Goal: Check status: Check status

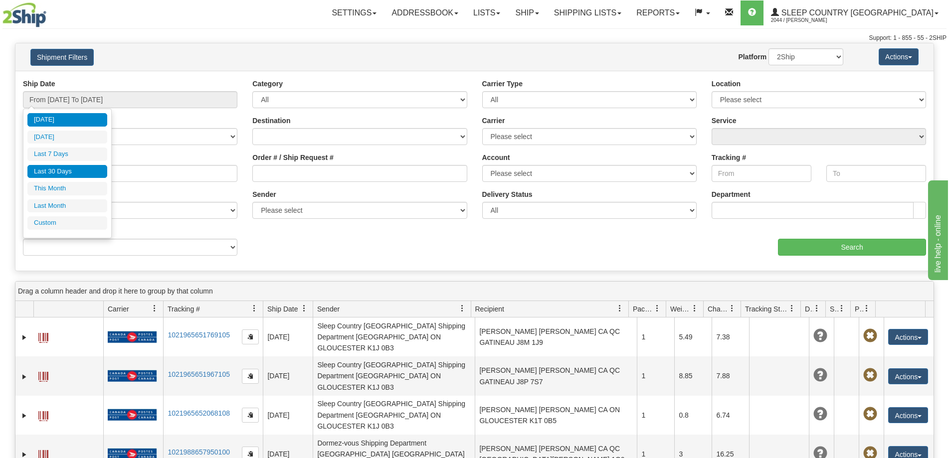
click at [61, 174] on li "Last 30 Days" at bounding box center [67, 171] width 80 height 13
type input "From [DATE] To [DATE]"
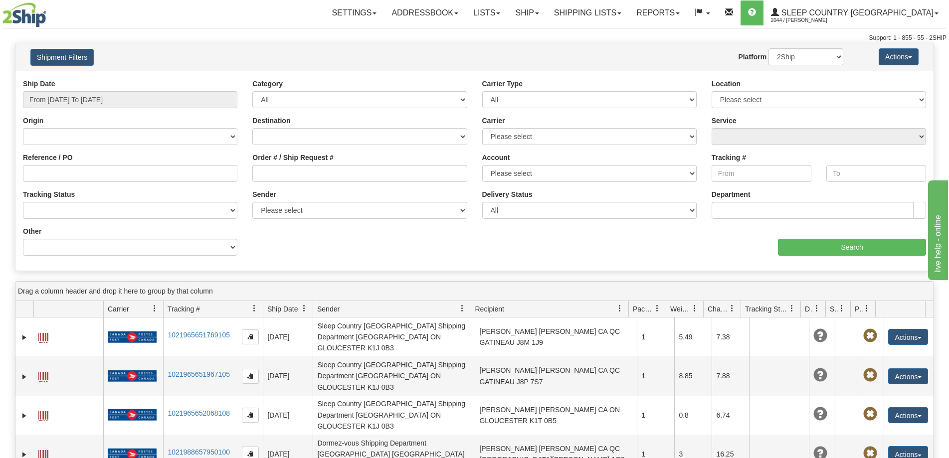
click at [265, 160] on label "Order # / Ship Request #" at bounding box center [292, 158] width 81 height 10
click at [265, 165] on input "Order # / Ship Request #" at bounding box center [359, 173] width 214 height 17
click at [269, 168] on input "Order # / Ship Request #" at bounding box center [359, 173] width 214 height 17
paste input "391620731227"
type input "391620731227"
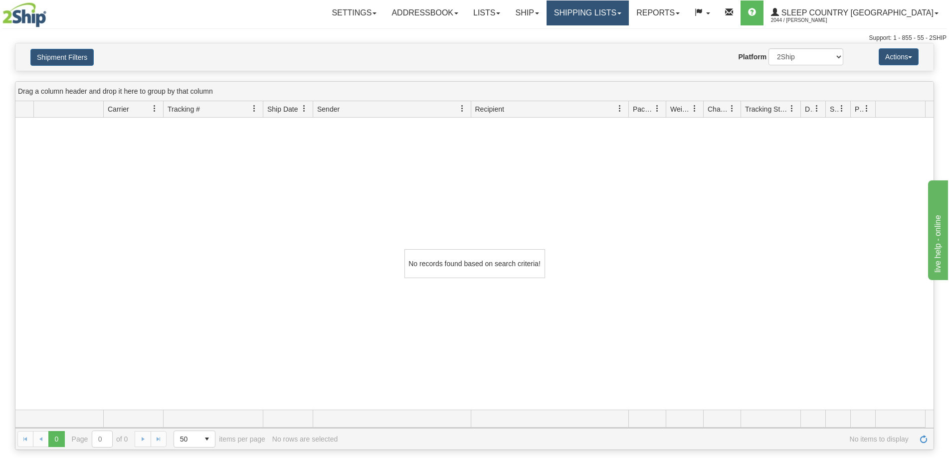
click at [629, 13] on link "Shipping lists" at bounding box center [588, 12] width 82 height 25
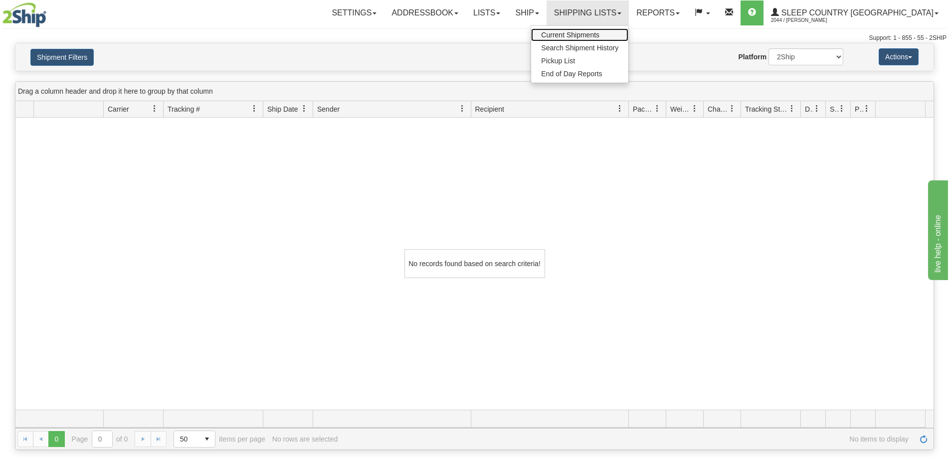
click at [628, 41] on link "Current Shipments" at bounding box center [579, 34] width 97 height 13
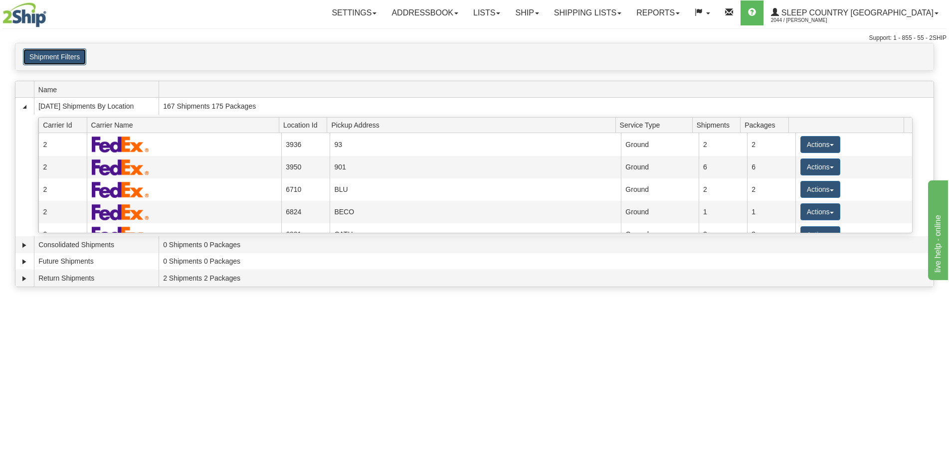
click at [58, 62] on button "Shipment Filters" at bounding box center [54, 56] width 63 height 17
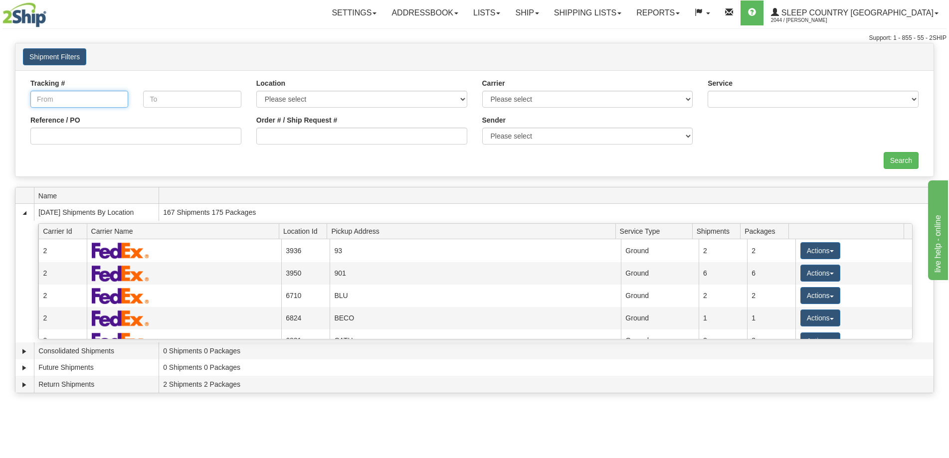
click at [57, 97] on input "Tracking #" at bounding box center [79, 99] width 98 height 17
click at [629, 13] on link "Shipping lists" at bounding box center [588, 12] width 82 height 25
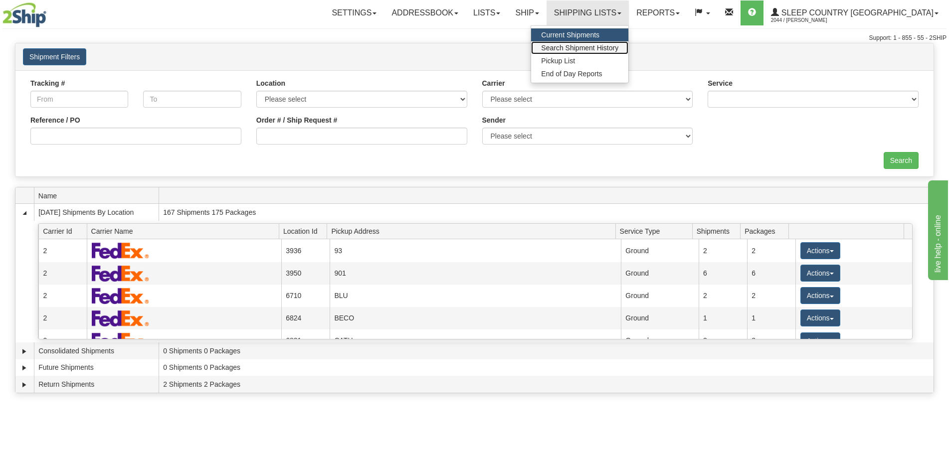
click at [618, 48] on span "Search Shipment History" at bounding box center [579, 48] width 77 height 8
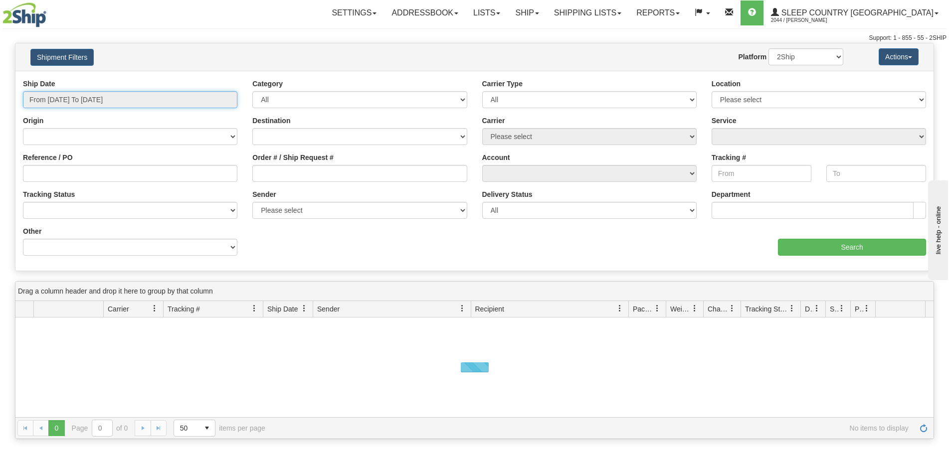
click at [80, 101] on input "From [DATE] To [DATE]" at bounding box center [130, 99] width 214 height 17
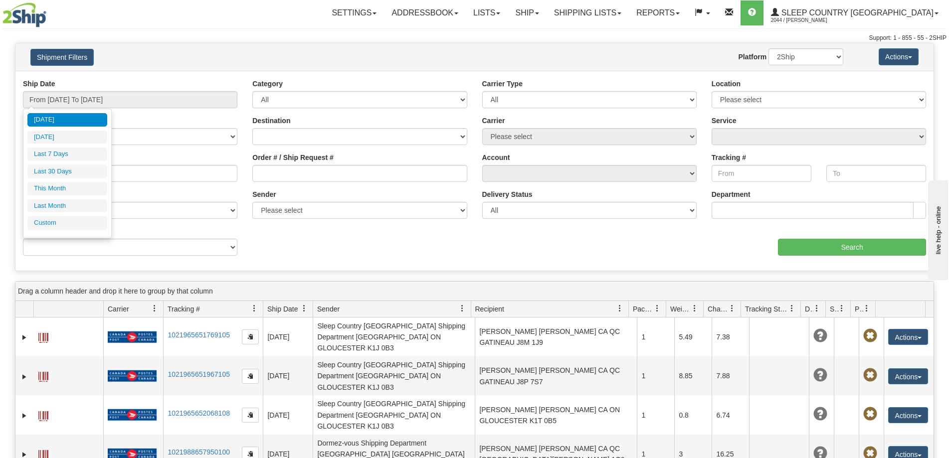
click at [66, 171] on li "Last 30 Days" at bounding box center [67, 171] width 80 height 13
type input "From [DATE] To [DATE]"
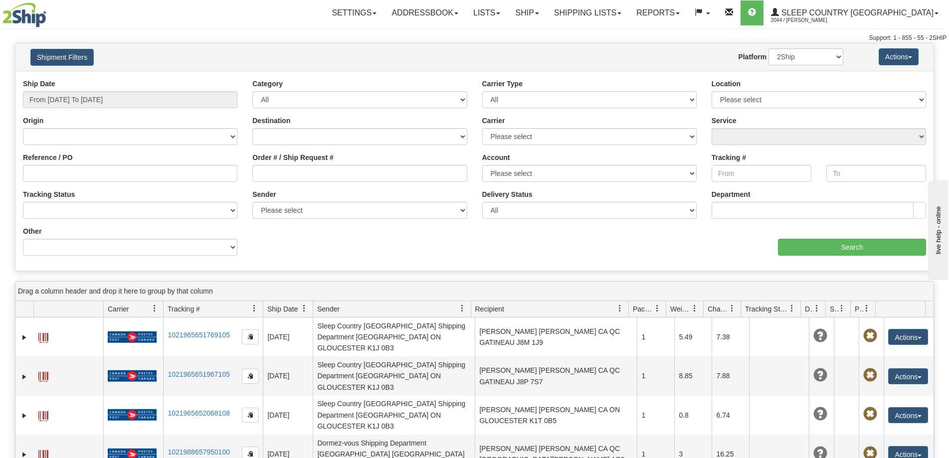
click at [719, 163] on div "Tracking #" at bounding box center [762, 167] width 100 height 29
click at [737, 177] on input "Tracking #" at bounding box center [762, 173] width 100 height 17
paste input "391620731227"
type input "391620731227"
click at [817, 240] on div "aaa Search" at bounding box center [704, 240] width 459 height 29
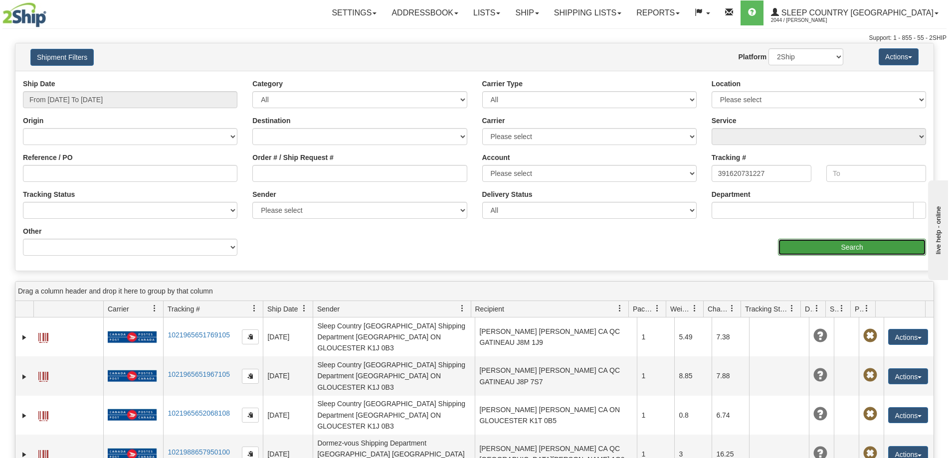
click at [816, 243] on input "Search" at bounding box center [852, 247] width 148 height 17
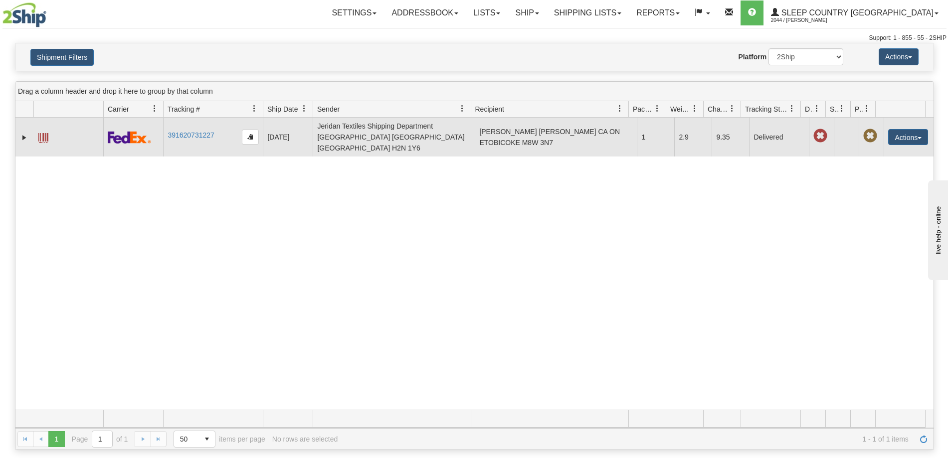
click at [195, 125] on td "391620731227" at bounding box center [213, 137] width 100 height 39
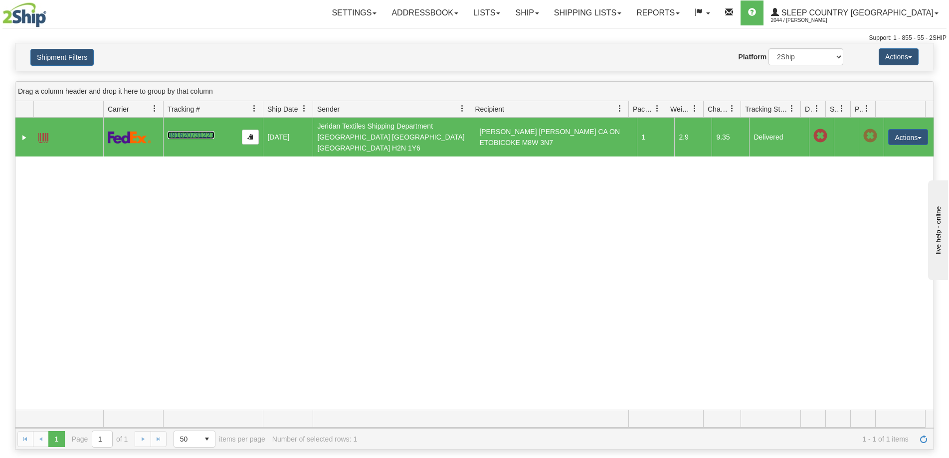
click at [183, 131] on link "391620731227" at bounding box center [191, 135] width 46 height 8
click at [43, 133] on span at bounding box center [43, 138] width 10 height 10
